Goal: Task Accomplishment & Management: Complete application form

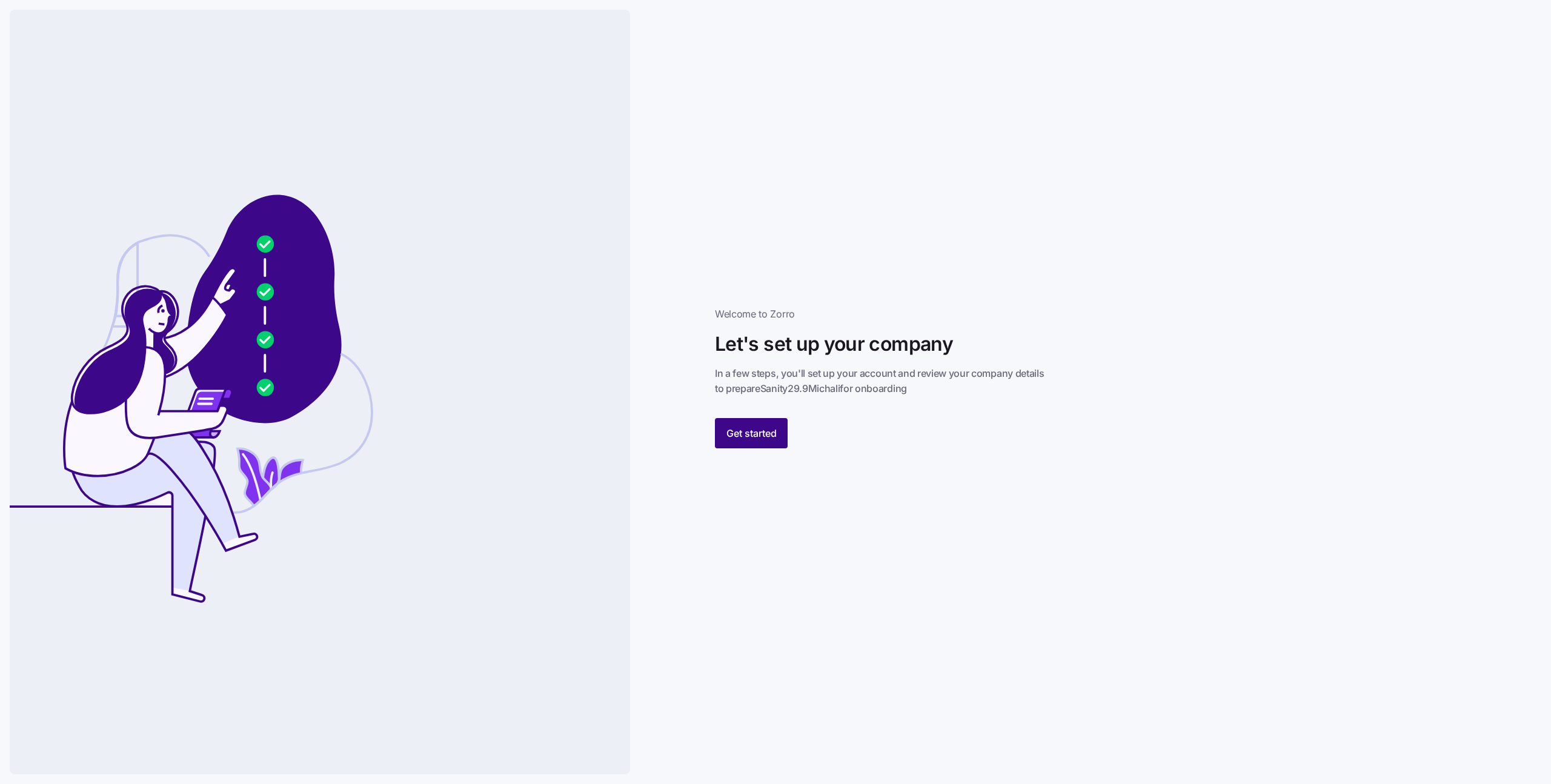
click at [747, 431] on span "Get started" at bounding box center [751, 433] width 51 height 15
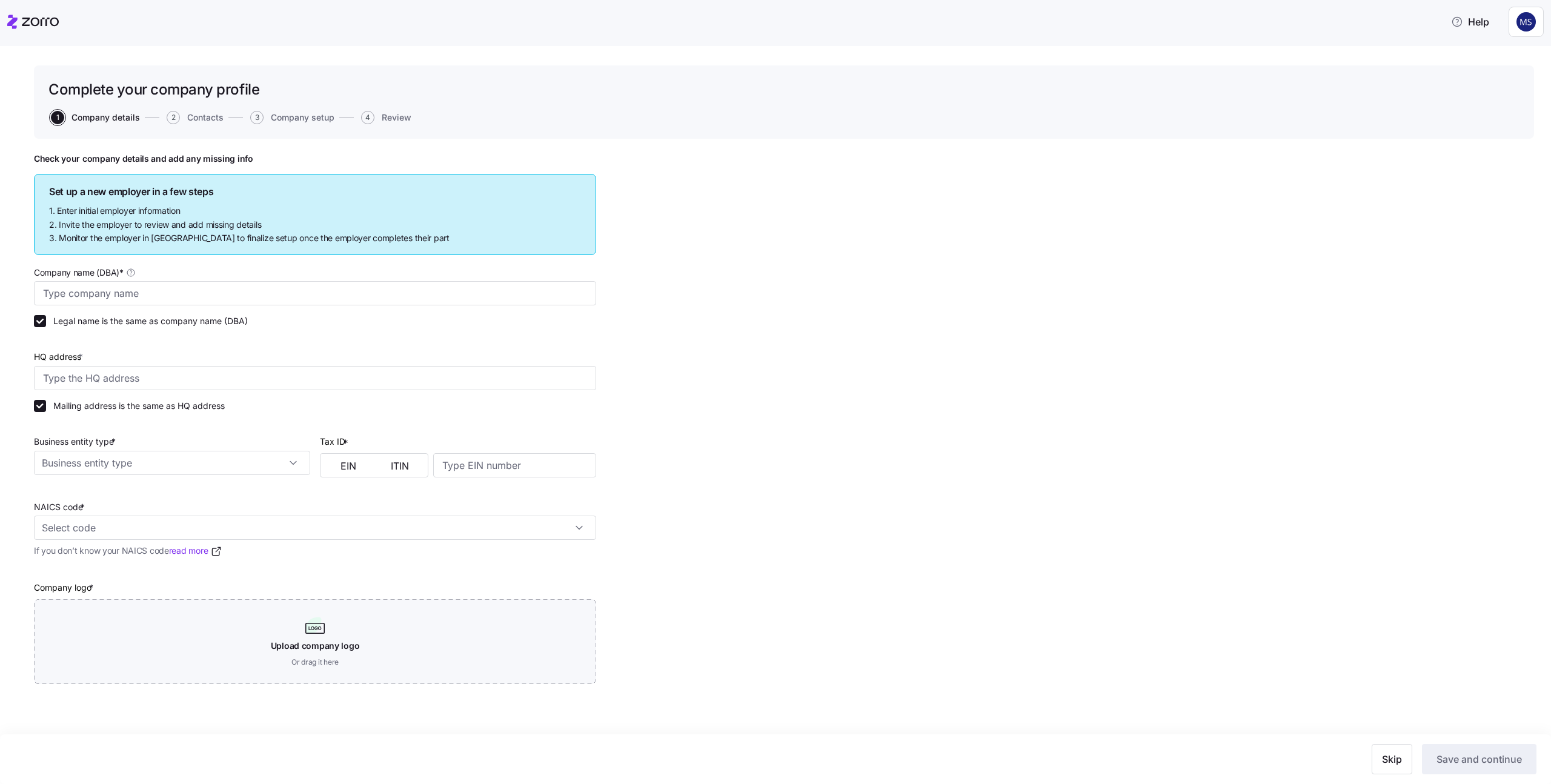
type input "Sanity29.9Michali"
type input "Asdee Ln, [GEOGRAPHIC_DATA], [GEOGRAPHIC_DATA]"
type input "110234500"
type input "Non profit organization"
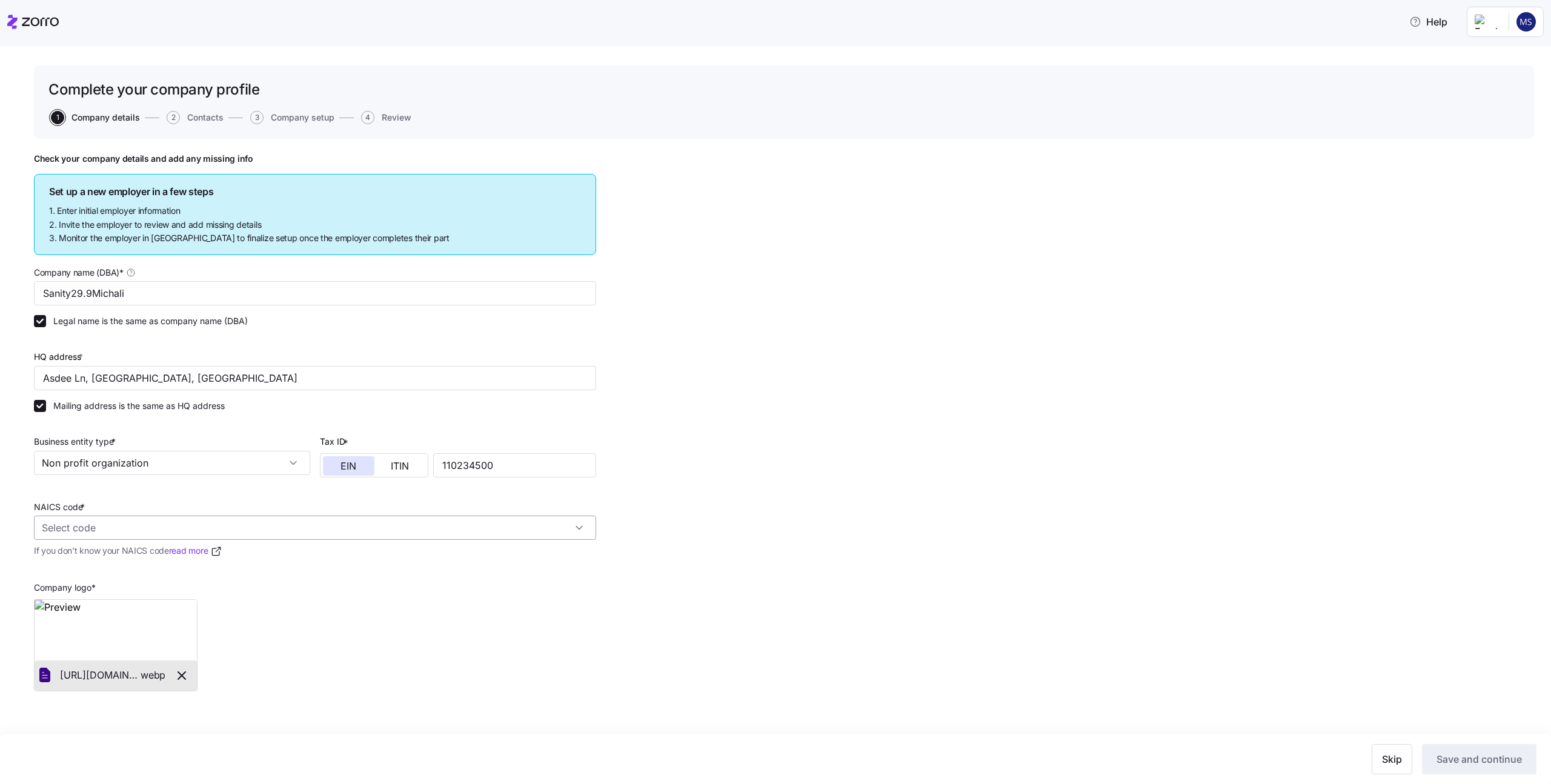
click at [470, 524] on input "NAICS code *" at bounding box center [315, 527] width 562 height 24
click at [160, 606] on div "Hunting and Trapping 1142" at bounding box center [315, 593] width 552 height 38
type input "1142 - Hunting and Trapping"
click at [1453, 747] on button "Save and continue" at bounding box center [1479, 758] width 114 height 30
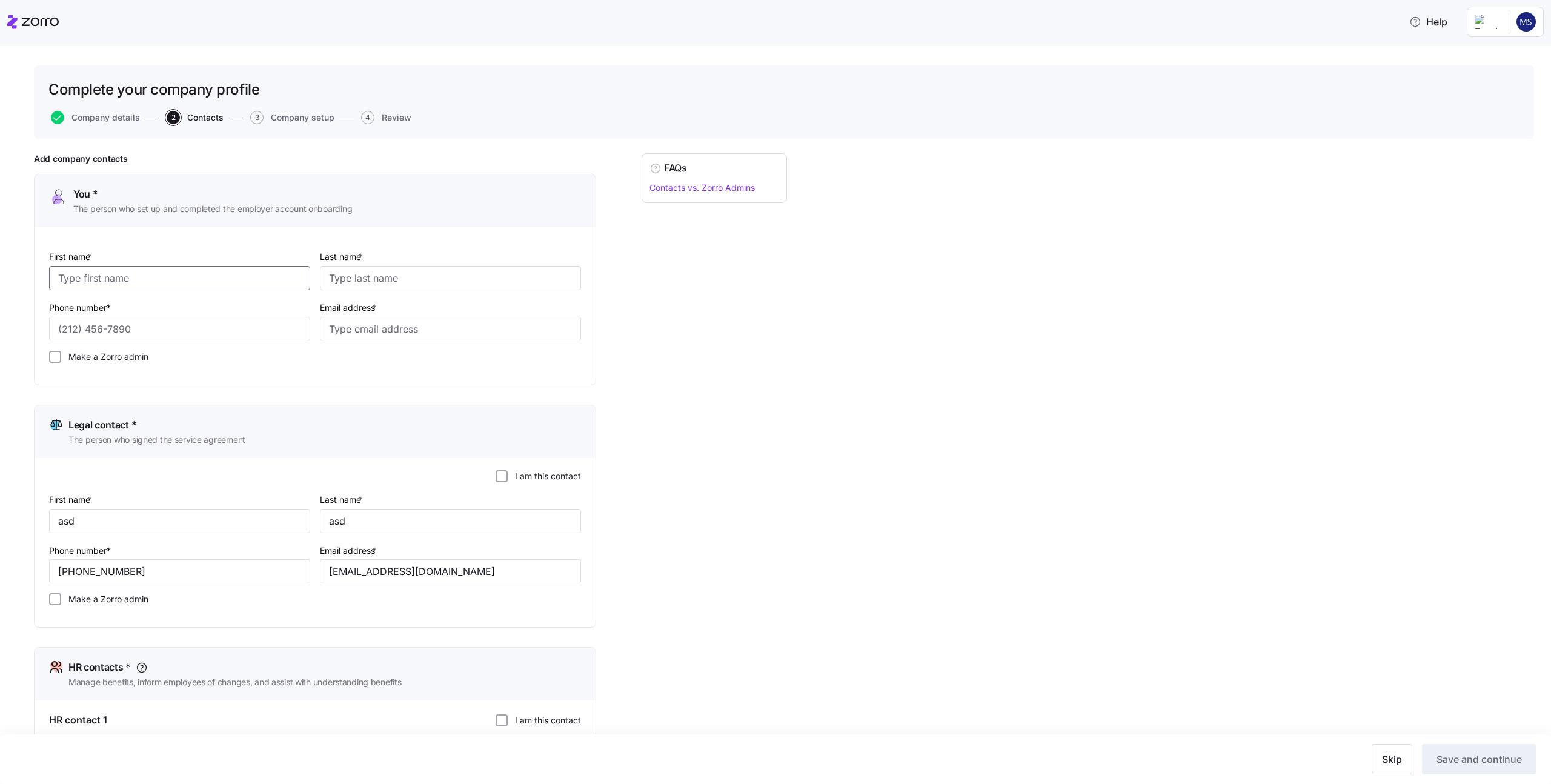
click at [186, 283] on input "First name *" at bounding box center [180, 278] width 261 height 24
type input "me"
type input "melastname"
click at [107, 327] on input "Phone number*" at bounding box center [180, 329] width 261 height 24
type input "1 (234) 567-8912"
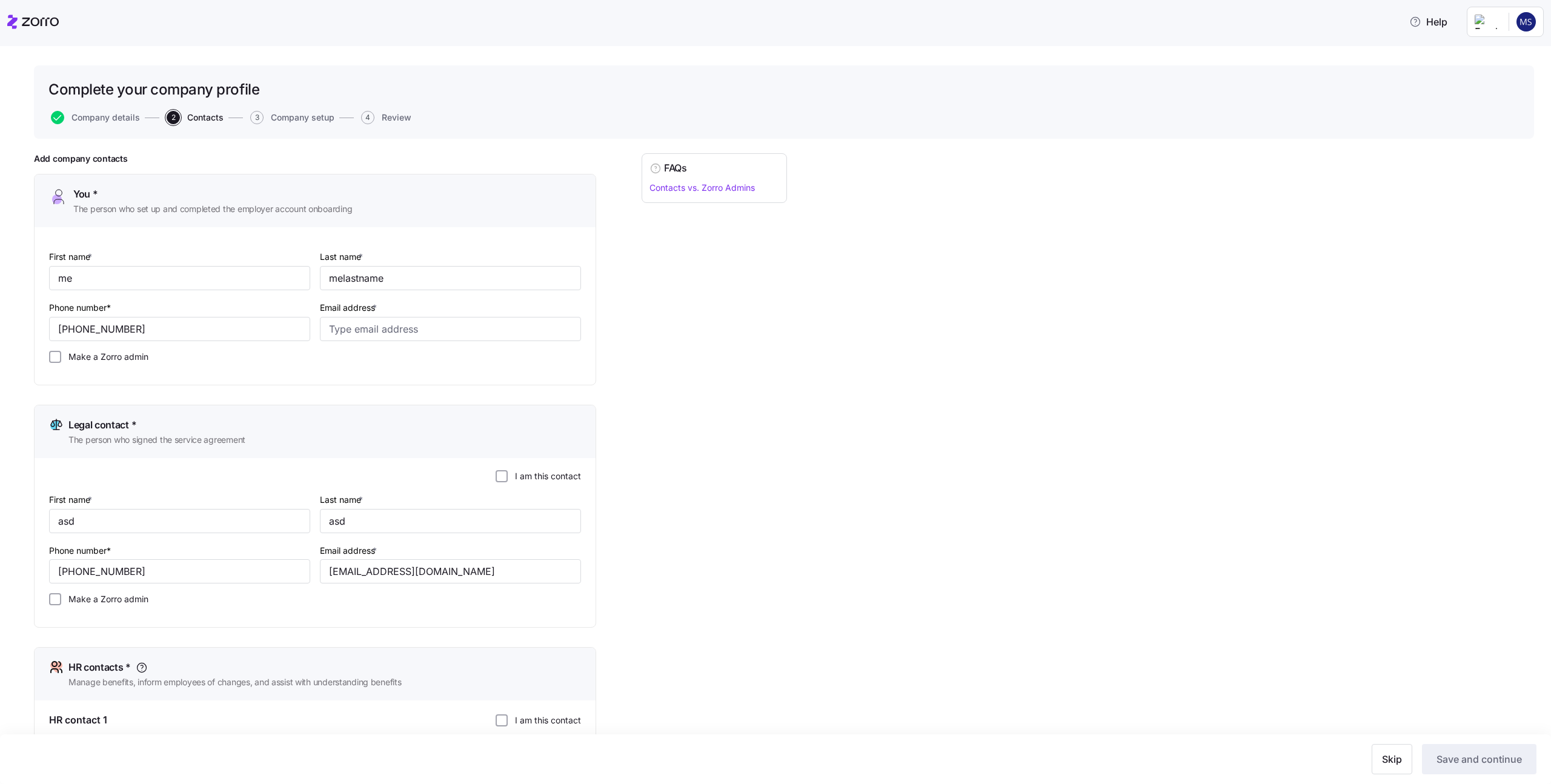
click at [322, 343] on div "Email address *" at bounding box center [450, 320] width 271 height 51
click at [333, 332] on input "Email address *" at bounding box center [450, 329] width 261 height 24
type input "[EMAIL_ADDRESS][DOMAIN_NAME]"
click at [1022, 472] on div "Add company contacts You * The person who set up and completed the employer acc…" at bounding box center [784, 669] width 1500 height 1031
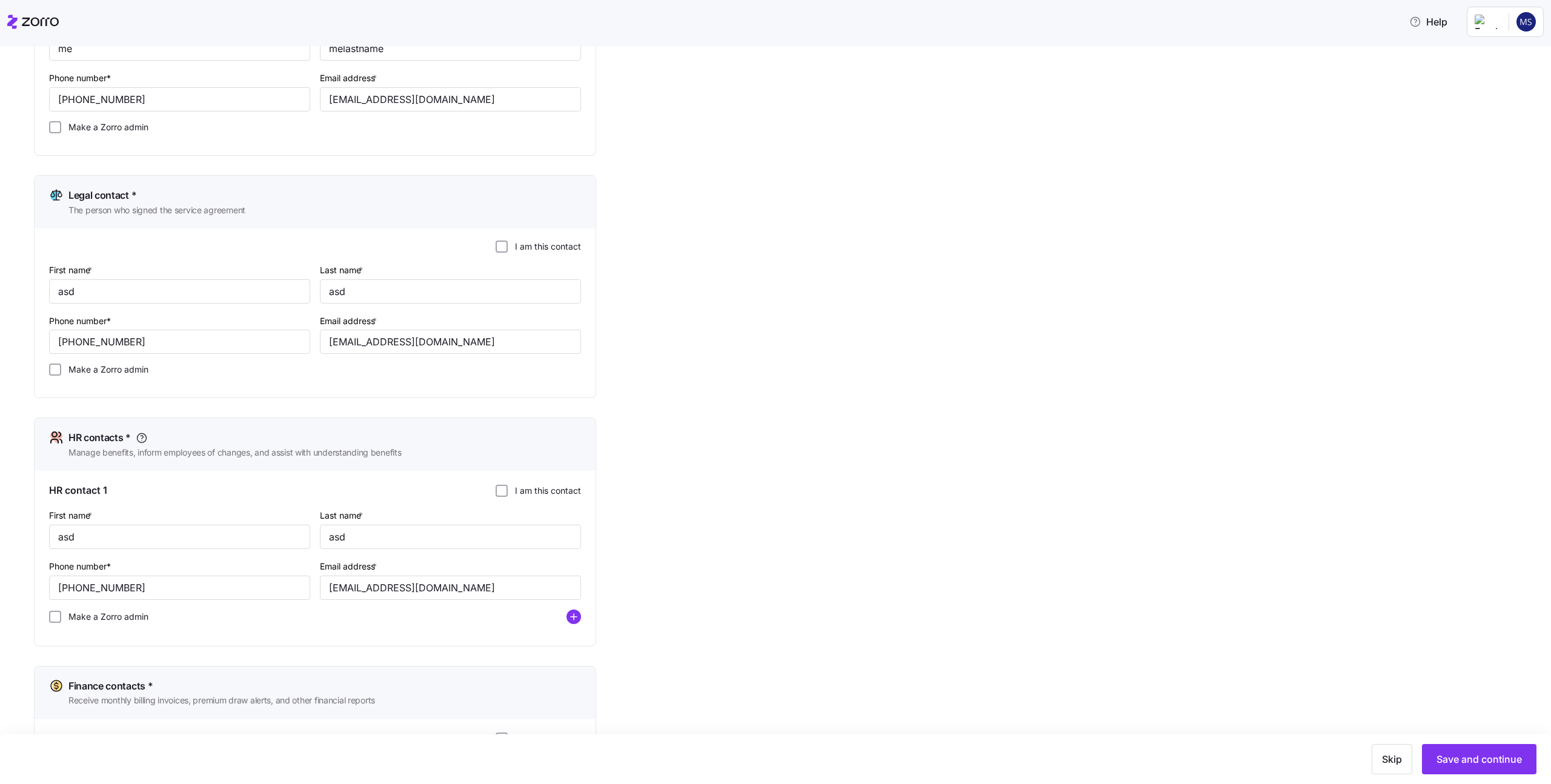
scroll to position [415, 0]
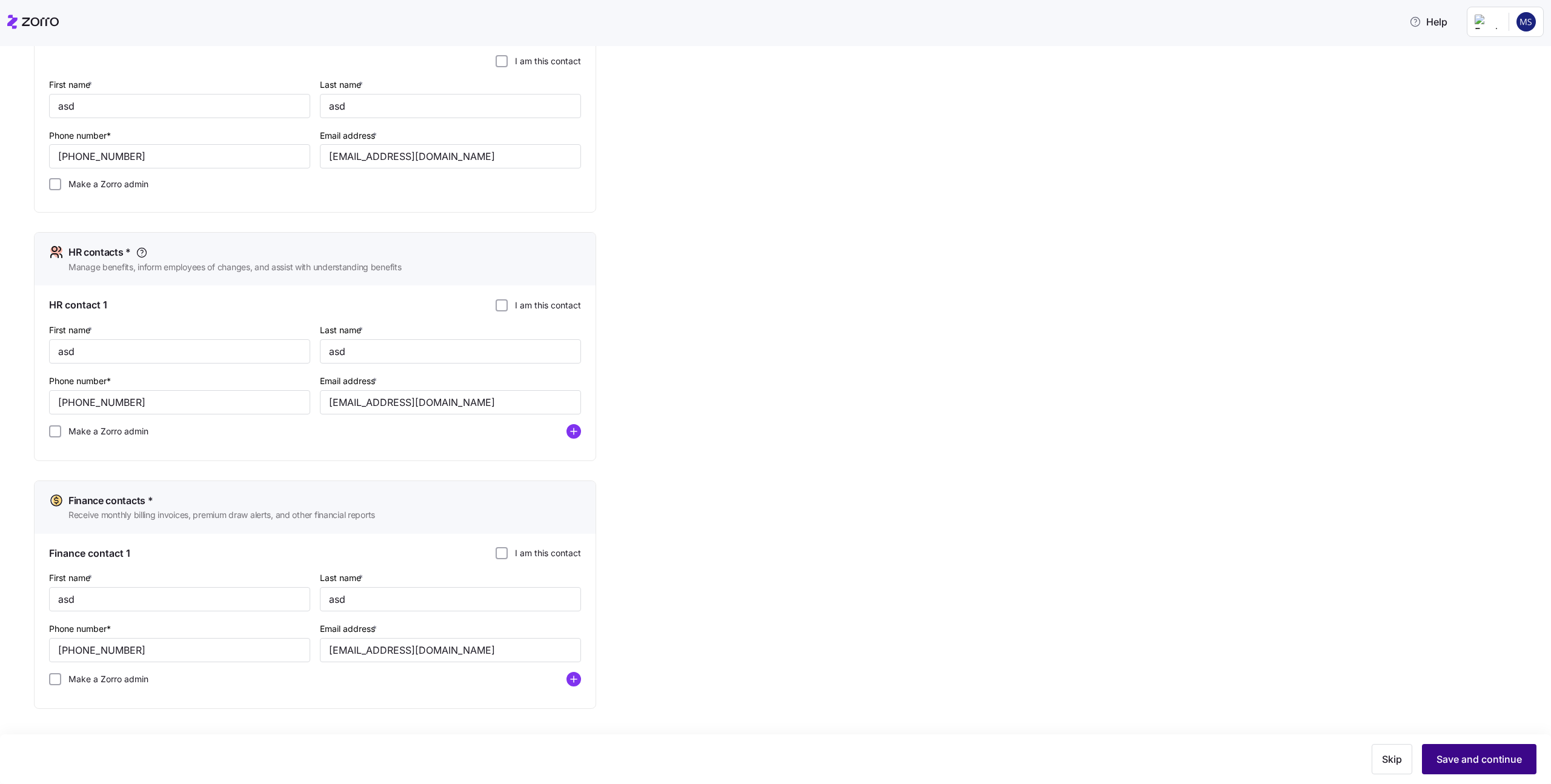
click at [1450, 757] on span "Save and continue" at bounding box center [1479, 759] width 85 height 15
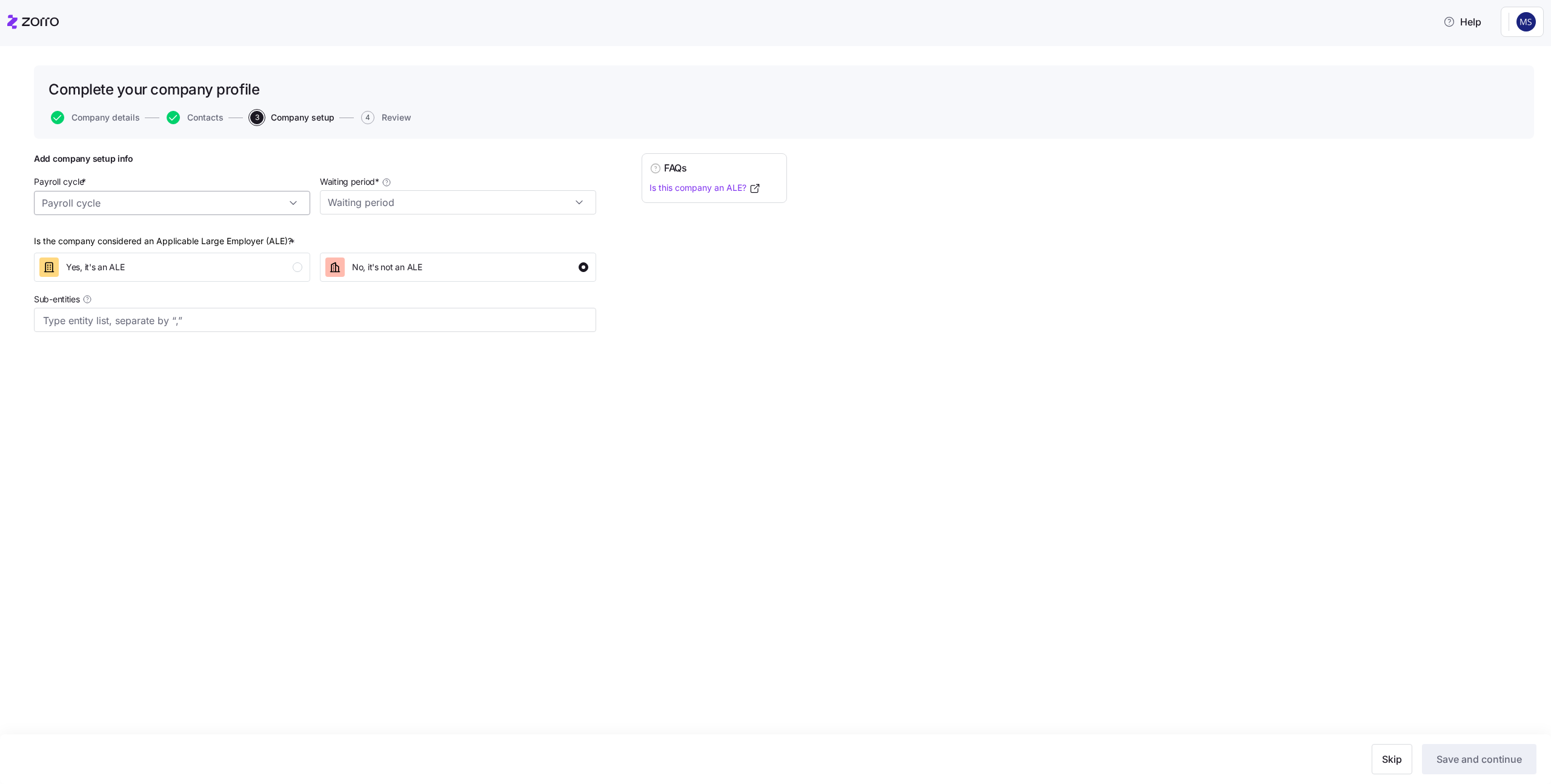
click at [256, 204] on input "Payroll cycle *" at bounding box center [172, 202] width 277 height 24
click at [230, 309] on div "Monthly (12 cycles)" at bounding box center [172, 304] width 266 height 23
type input "Monthly (12 cycles)"
click at [461, 204] on input "Waiting period *" at bounding box center [458, 202] width 277 height 24
click at [443, 228] on div "No waiting period" at bounding box center [458, 235] width 266 height 23
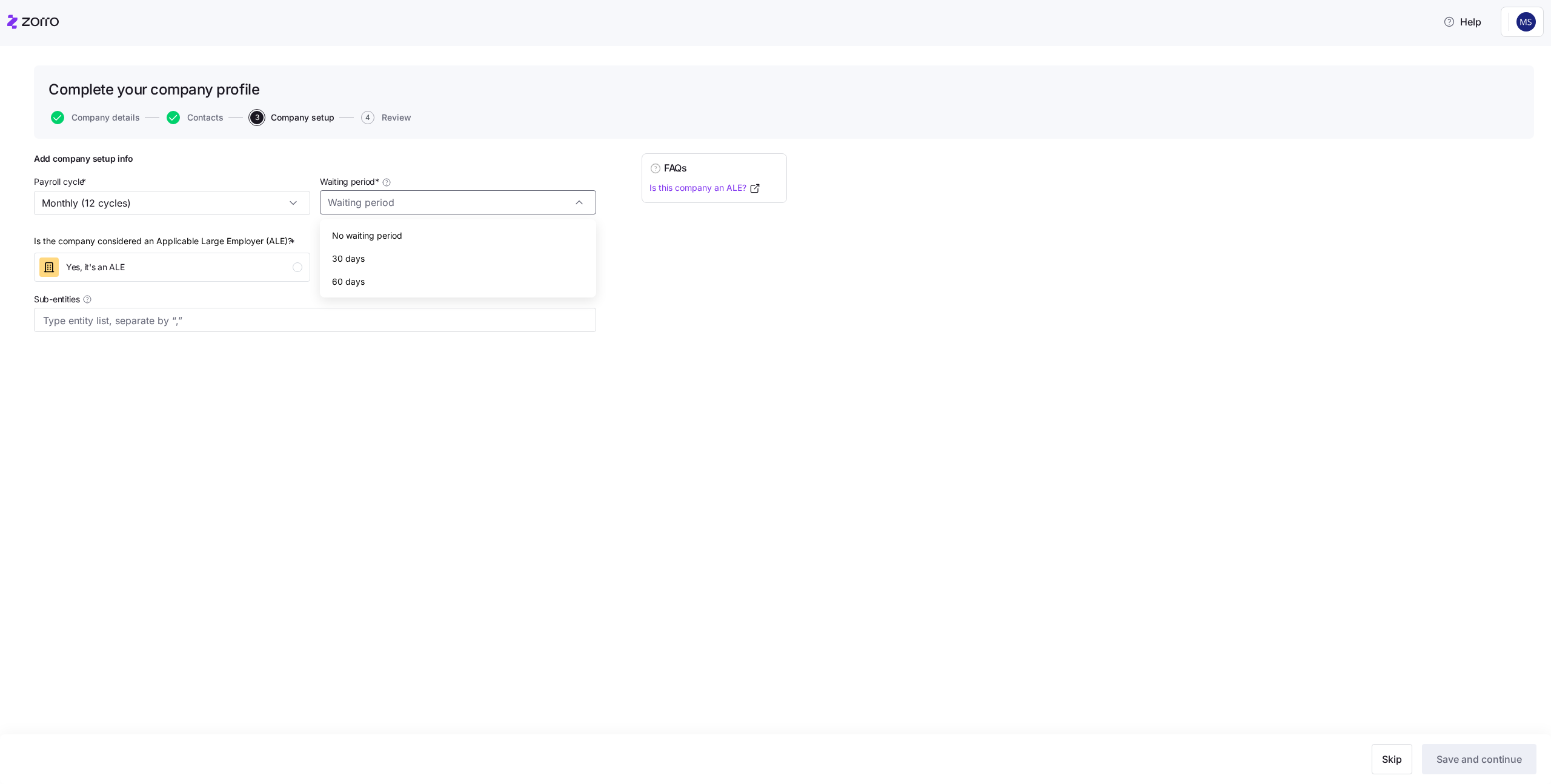
type input "No waiting period"
click at [1491, 760] on span "Save and continue" at bounding box center [1479, 759] width 85 height 15
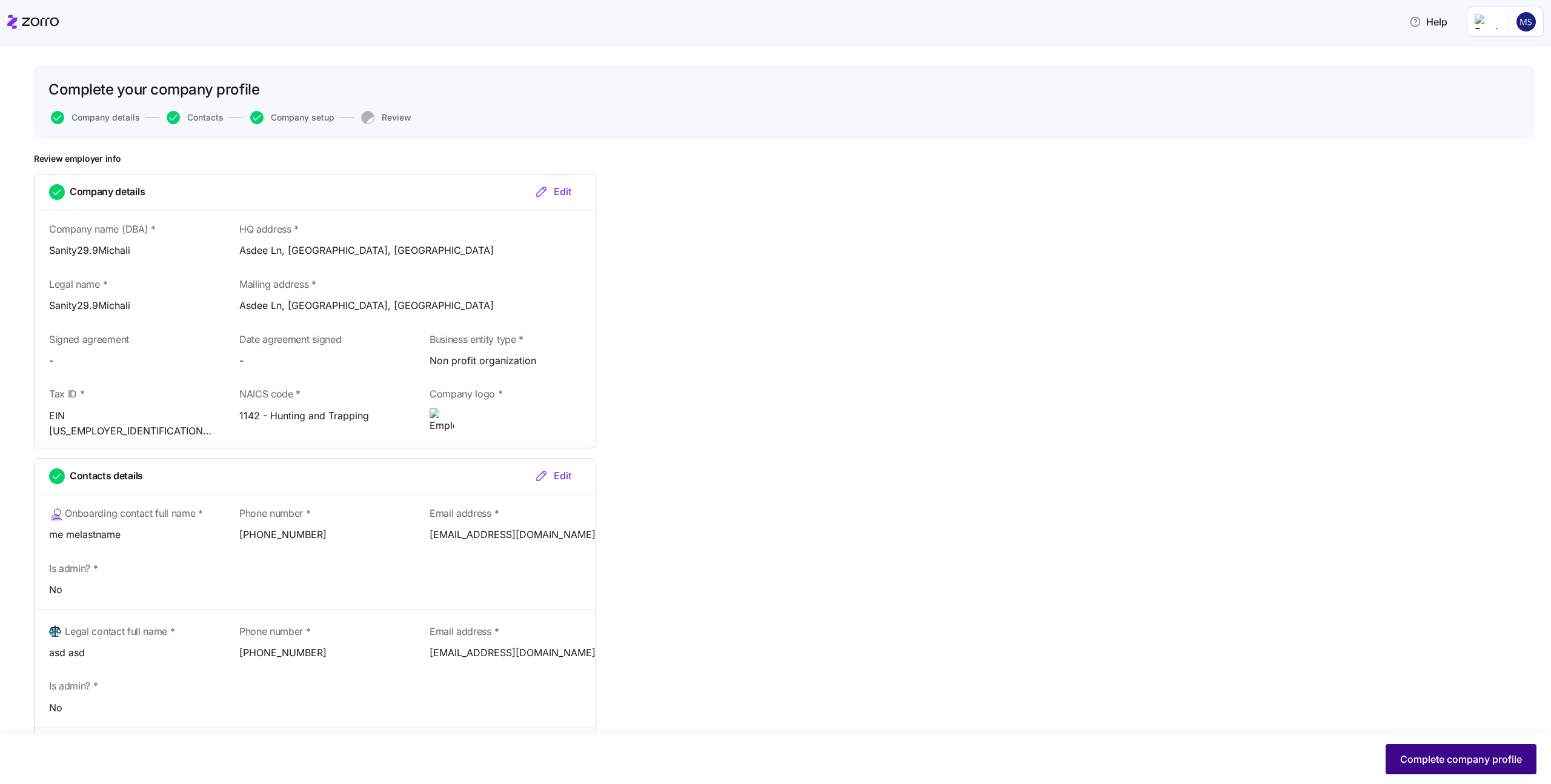
click at [1449, 754] on span "Complete company profile" at bounding box center [1461, 759] width 122 height 15
